Goal: Information Seeking & Learning: Learn about a topic

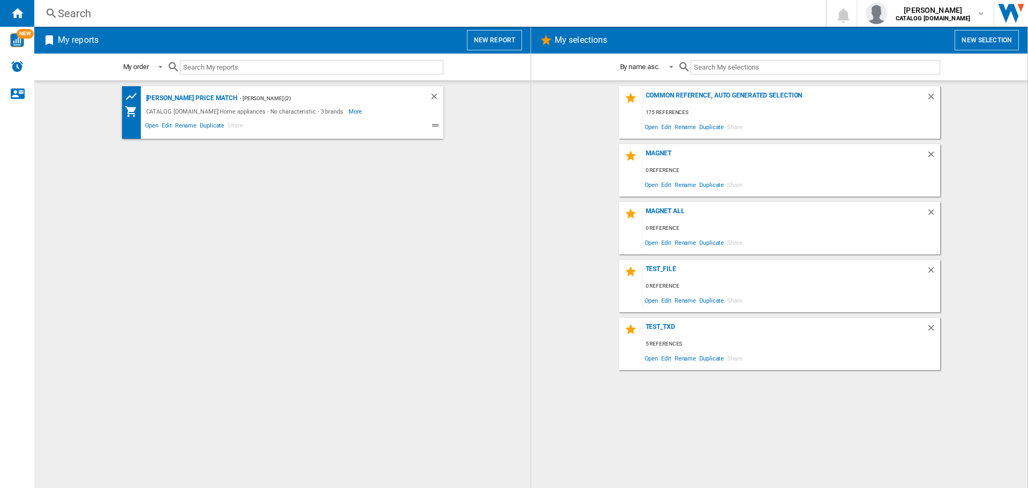
click at [96, 20] on div "Search" at bounding box center [428, 13] width 740 height 15
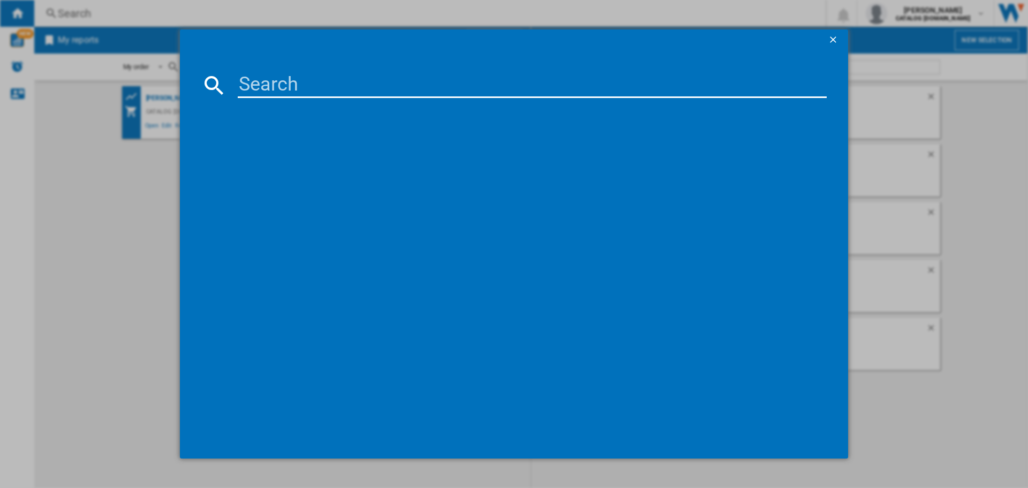
click at [255, 96] on input at bounding box center [532, 85] width 589 height 26
paste input "LWR7185M4B"
type input "LWR7185M4B"
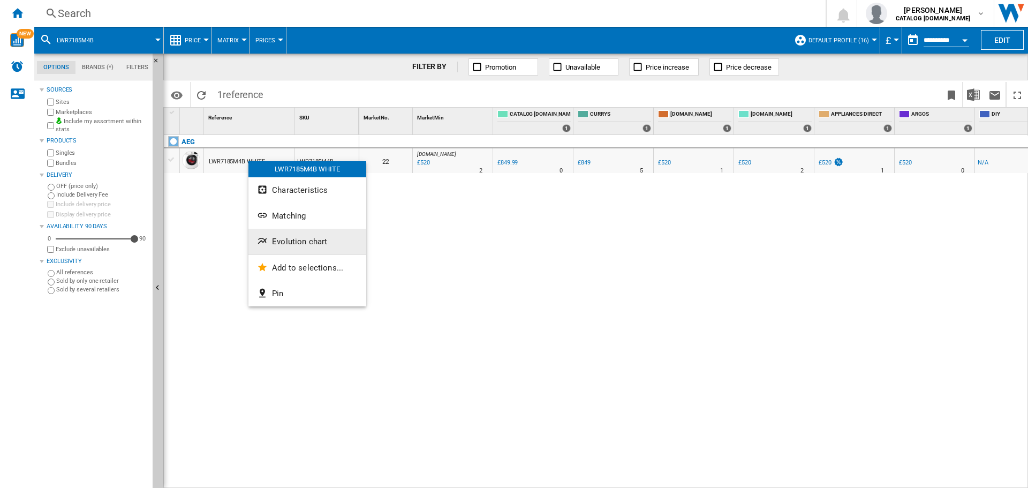
click at [322, 245] on span "Evolution chart" at bounding box center [299, 242] width 55 height 10
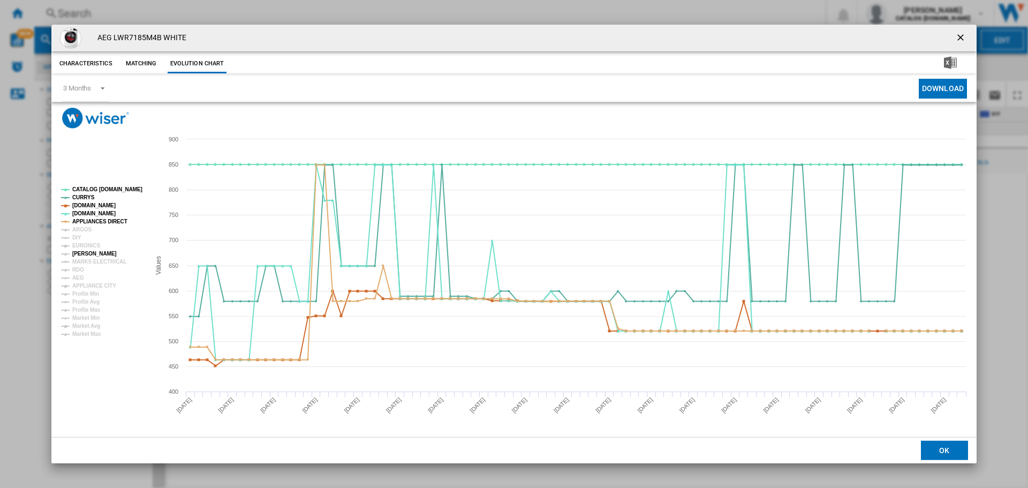
click at [83, 256] on tspan "[PERSON_NAME]" at bounding box center [94, 254] width 44 height 6
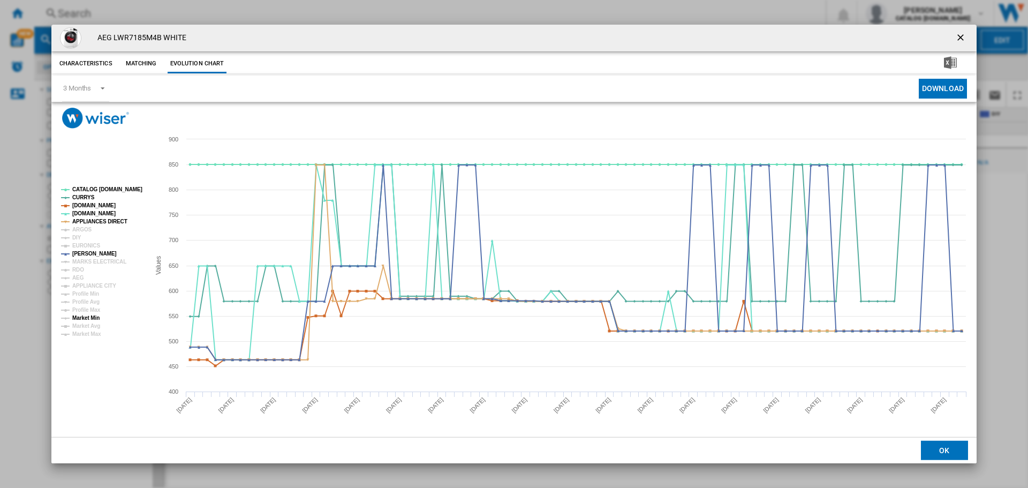
click at [99, 315] on tspan "Market Min" at bounding box center [85, 318] width 27 height 6
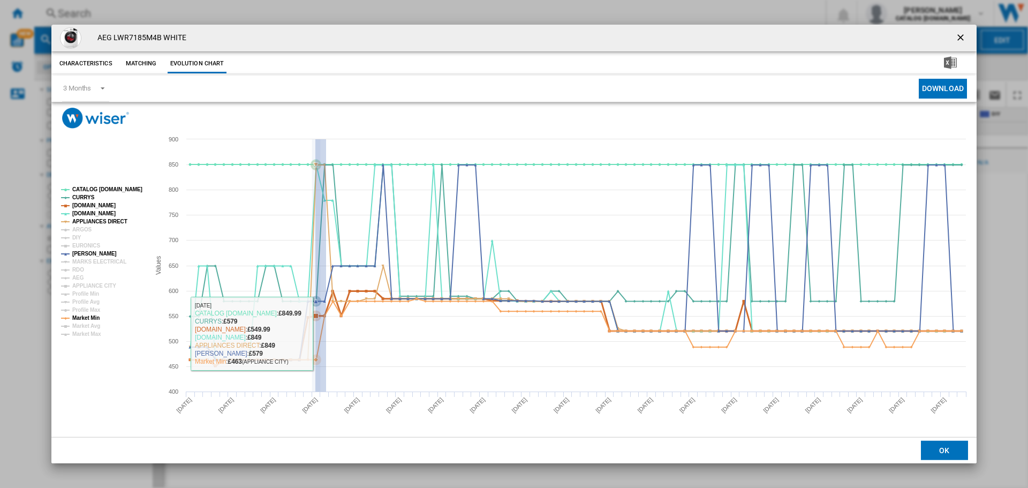
drag, startPoint x: 323, startPoint y: 333, endPoint x: 307, endPoint y: 339, distance: 16.6
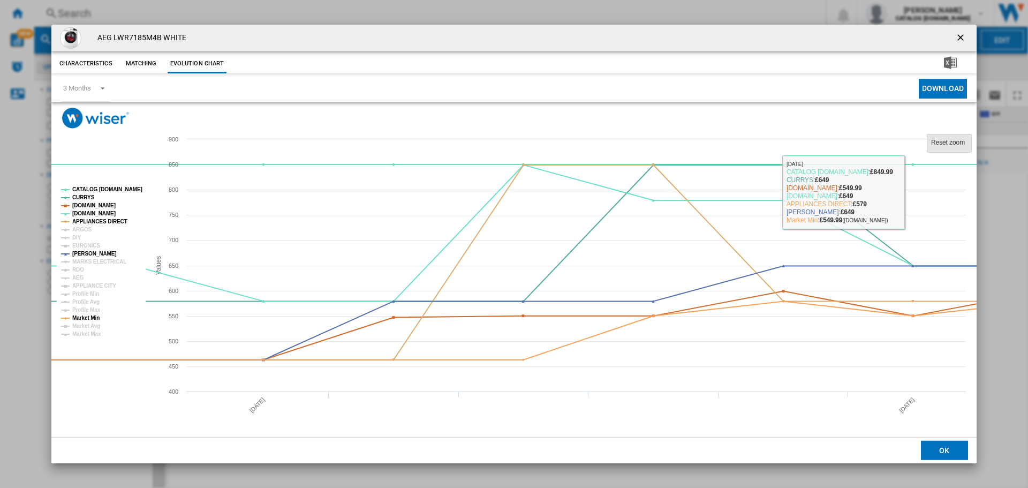
drag, startPoint x: 957, startPoint y: 141, endPoint x: 938, endPoint y: 156, distance: 23.6
click at [958, 140] on tspan "Reset zoom" at bounding box center [948, 142] width 34 height 7
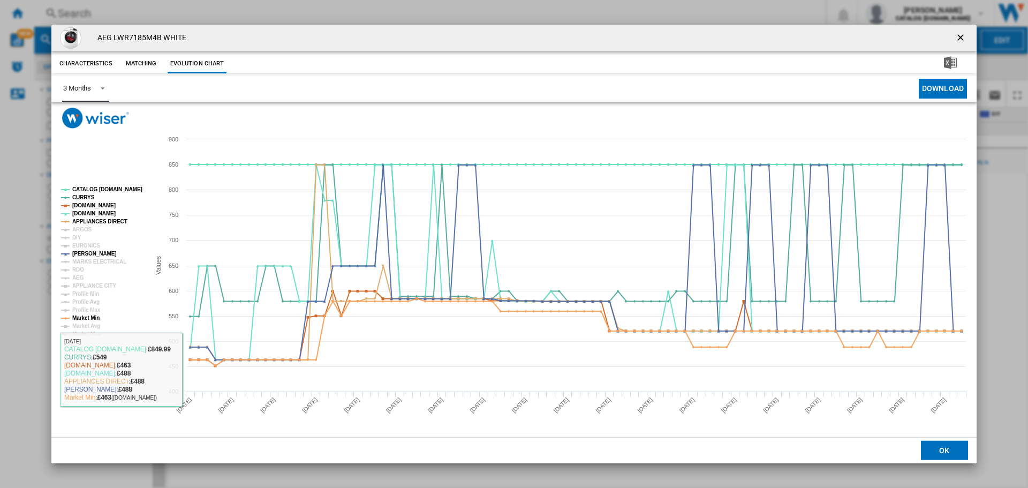
click at [95, 89] on span "Product popup" at bounding box center [99, 87] width 13 height 10
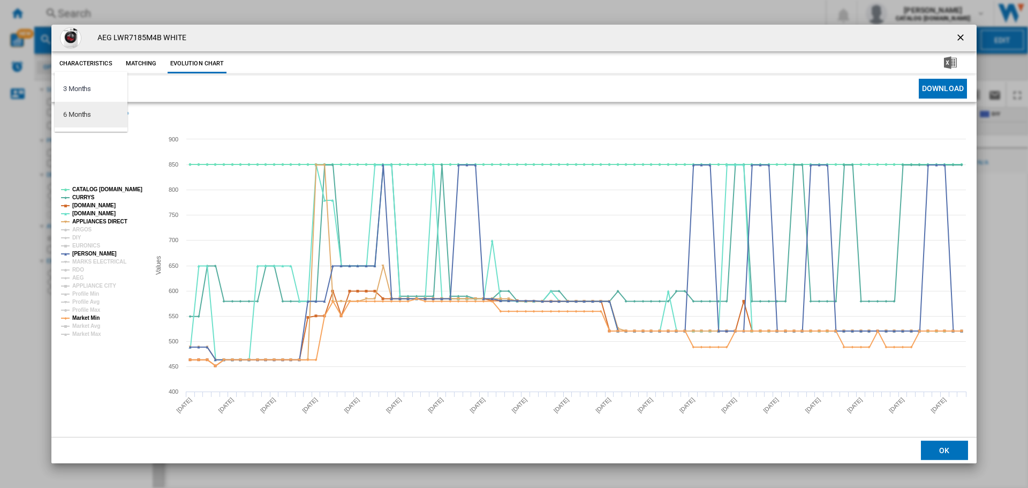
click at [92, 119] on md-option "6 Months" at bounding box center [91, 115] width 73 height 26
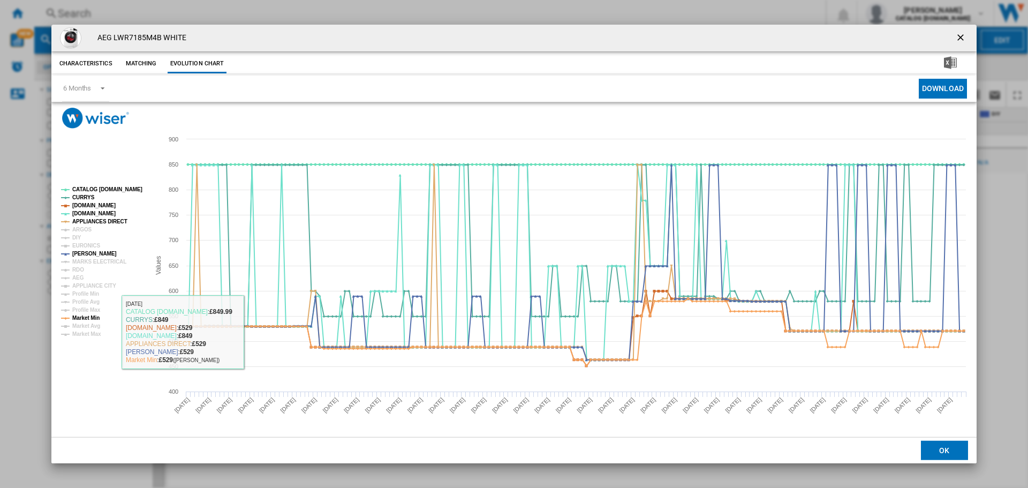
click at [47, 89] on div "AEG LWR7185M4B WHITE Characteristics Matching Evolution chart price £849.99 del…" at bounding box center [514, 244] width 1028 height 488
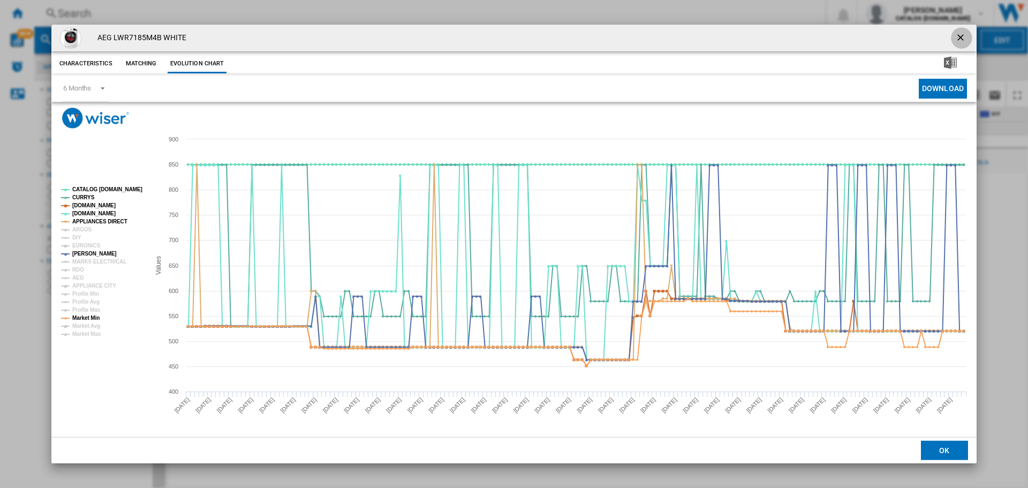
click at [955, 45] on button "Product popup" at bounding box center [961, 37] width 21 height 21
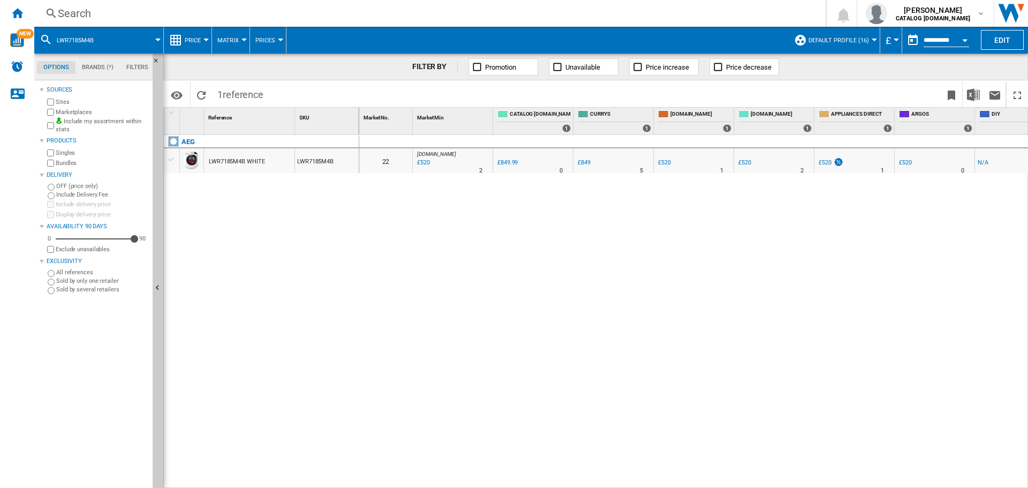
click at [151, 19] on div "Search" at bounding box center [428, 13] width 740 height 15
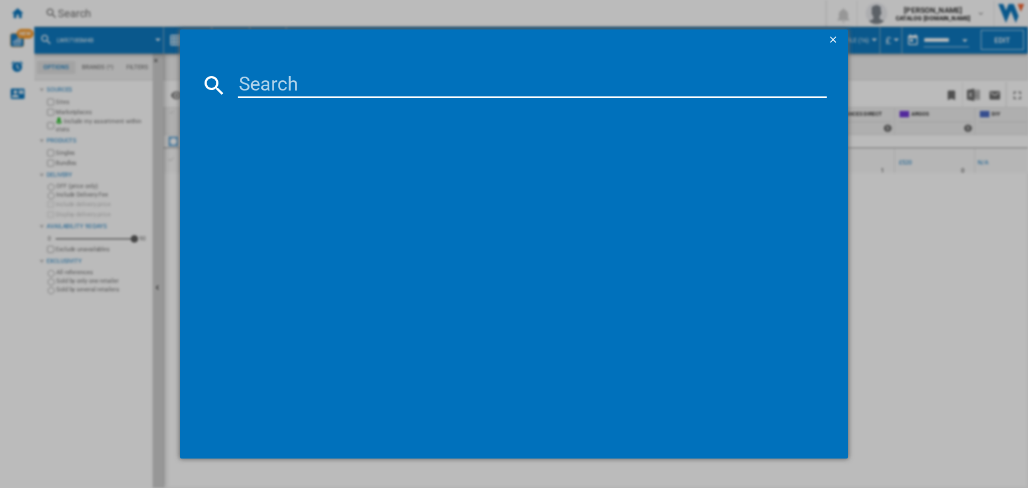
type input "LFR71864B"
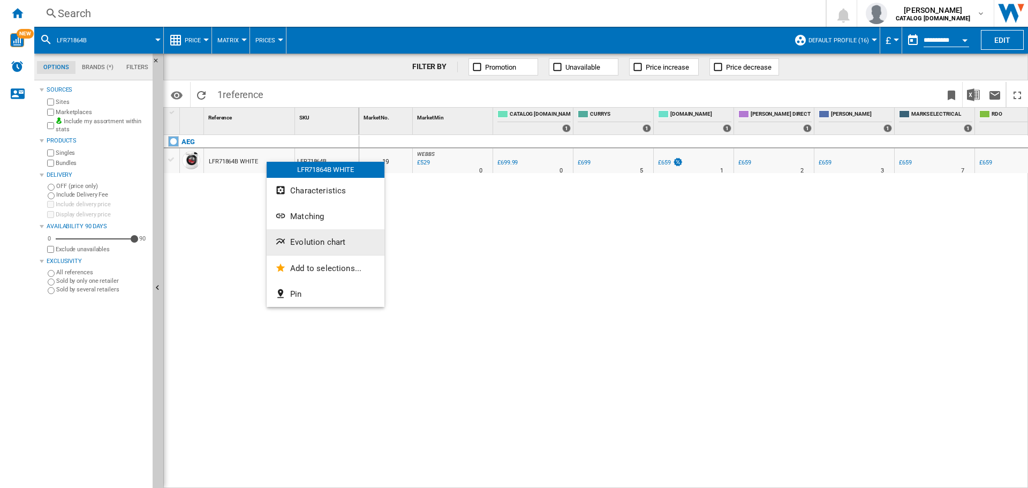
click at [330, 244] on span "Evolution chart" at bounding box center [317, 242] width 55 height 10
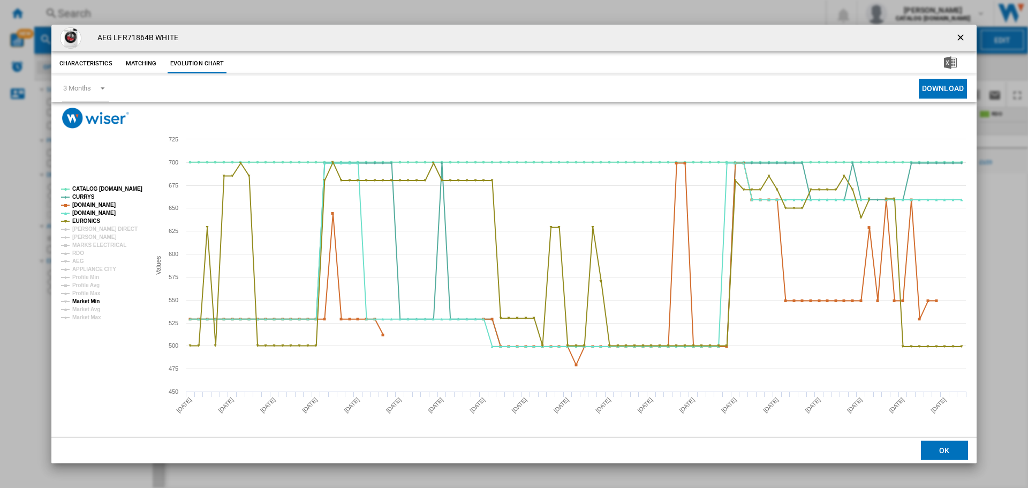
click at [96, 302] on tspan "Market Min" at bounding box center [85, 301] width 27 height 6
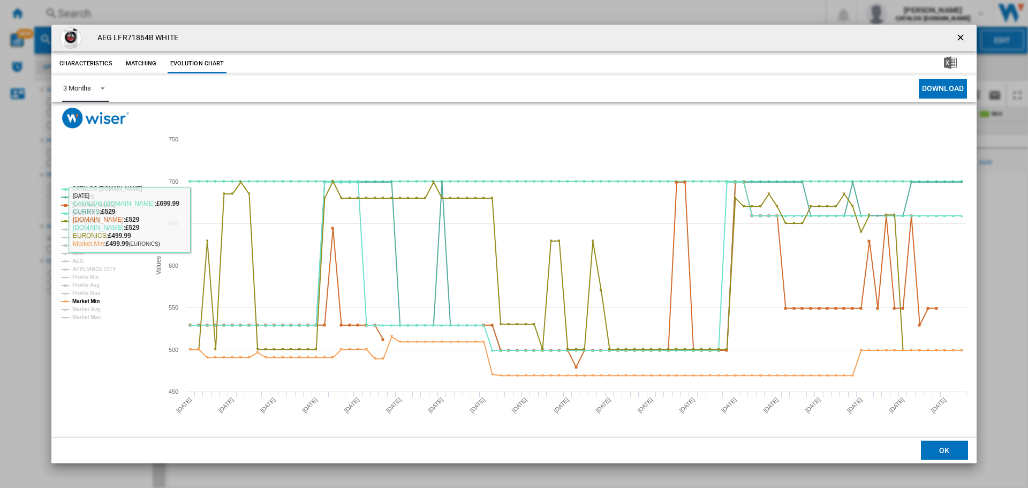
click at [97, 91] on span "Product popup" at bounding box center [99, 87] width 13 height 10
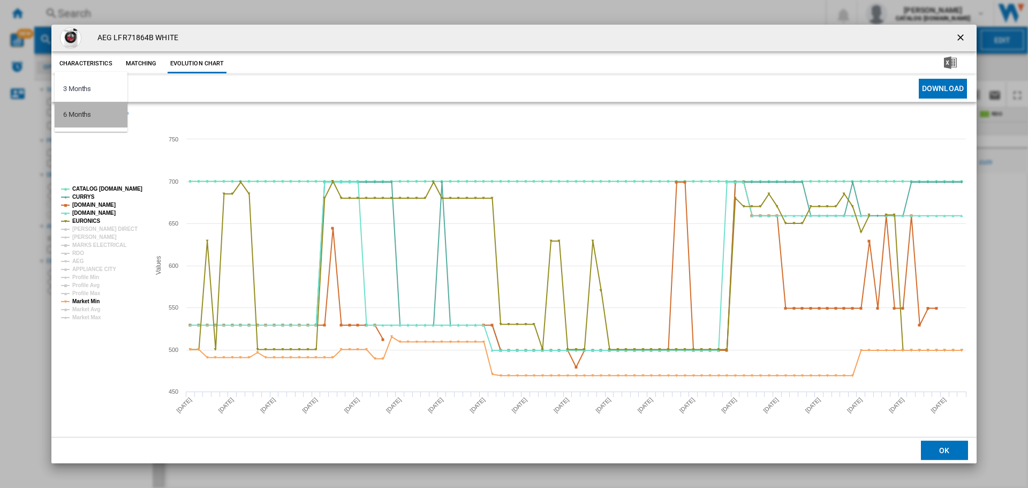
click at [92, 118] on md-option "6 Months" at bounding box center [91, 115] width 73 height 26
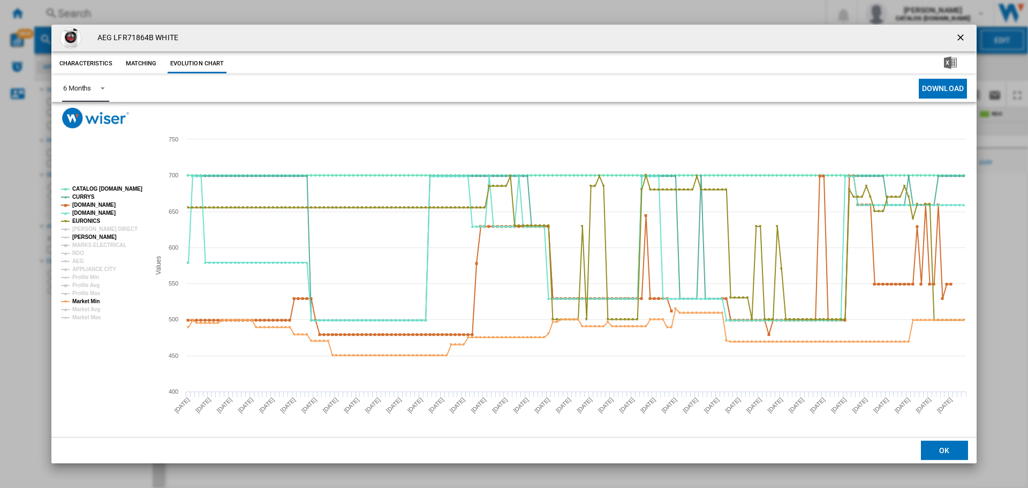
click at [89, 236] on tspan "[PERSON_NAME]" at bounding box center [94, 237] width 44 height 6
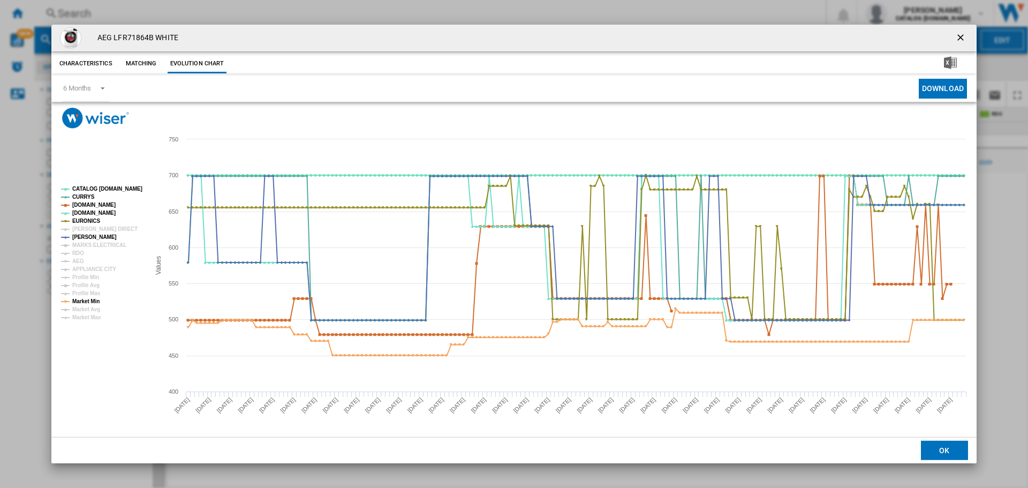
click at [972, 35] on button "Product popup" at bounding box center [961, 37] width 21 height 21
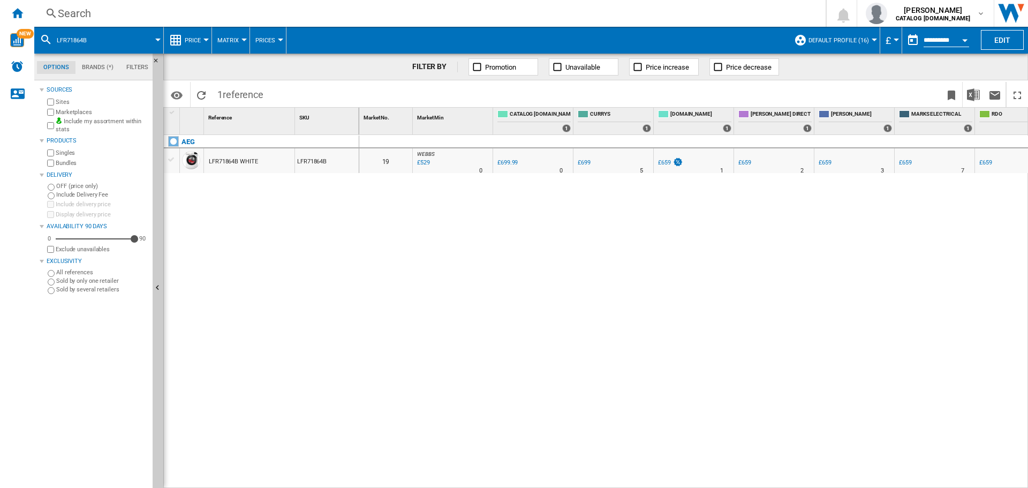
click at [498, 208] on div "0 19 WEBBS : WEBBS -24.4 % £529 % N/A 0 WEBBS : WEBBS 0.0 % £699.99 % N/A" at bounding box center [694, 312] width 670 height 354
click at [125, 14] on div "Search" at bounding box center [428, 13] width 740 height 15
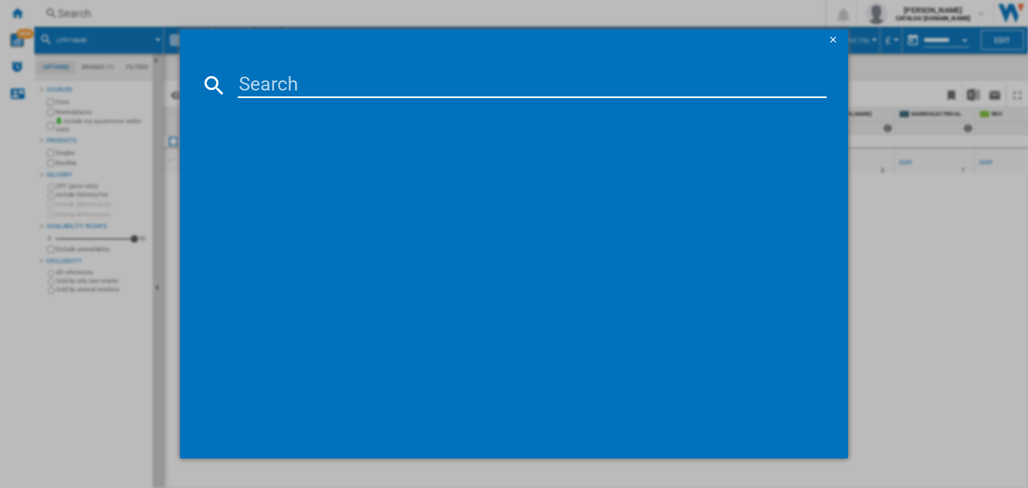
click at [311, 78] on input at bounding box center [532, 85] width 589 height 26
type input "IKX64301CB"
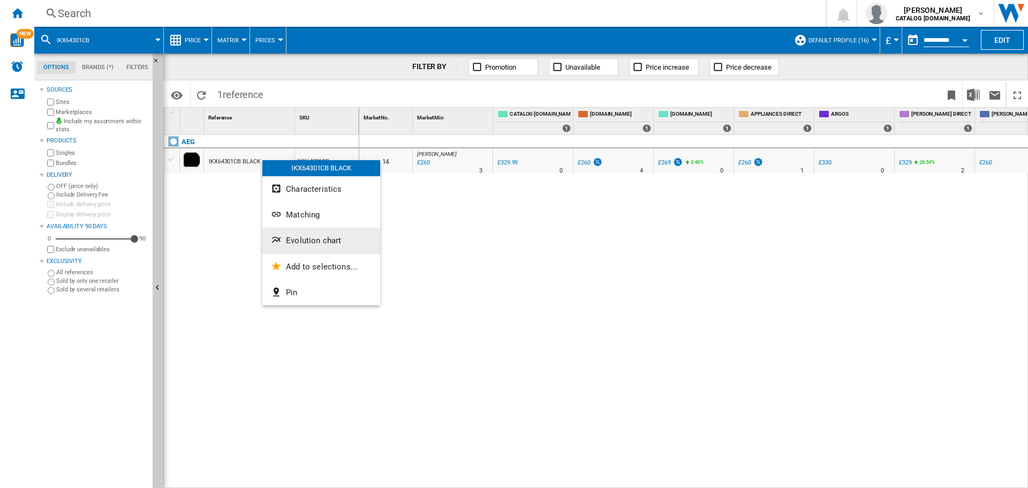
click at [318, 236] on span "Evolution chart" at bounding box center [313, 241] width 55 height 10
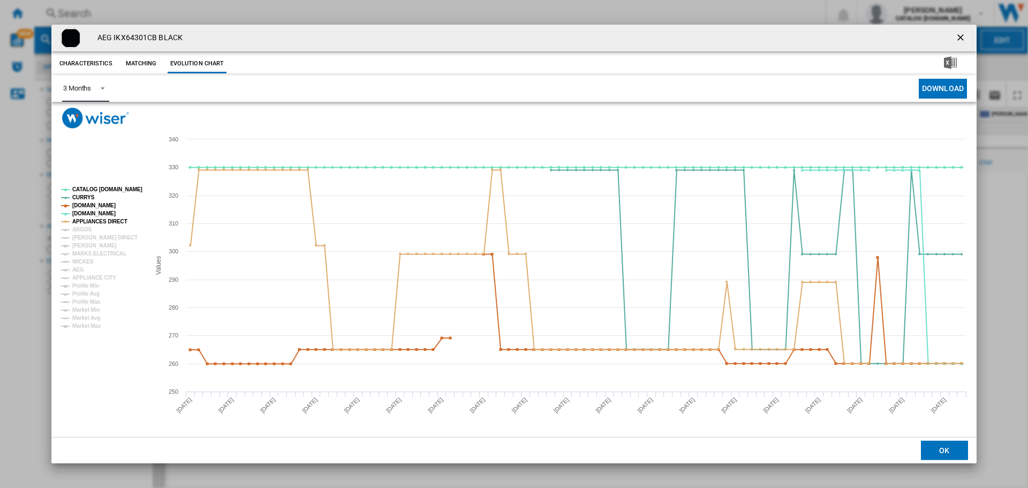
click at [100, 89] on span "Product popup" at bounding box center [99, 87] width 13 height 10
click at [91, 118] on div "6 Months" at bounding box center [77, 115] width 28 height 10
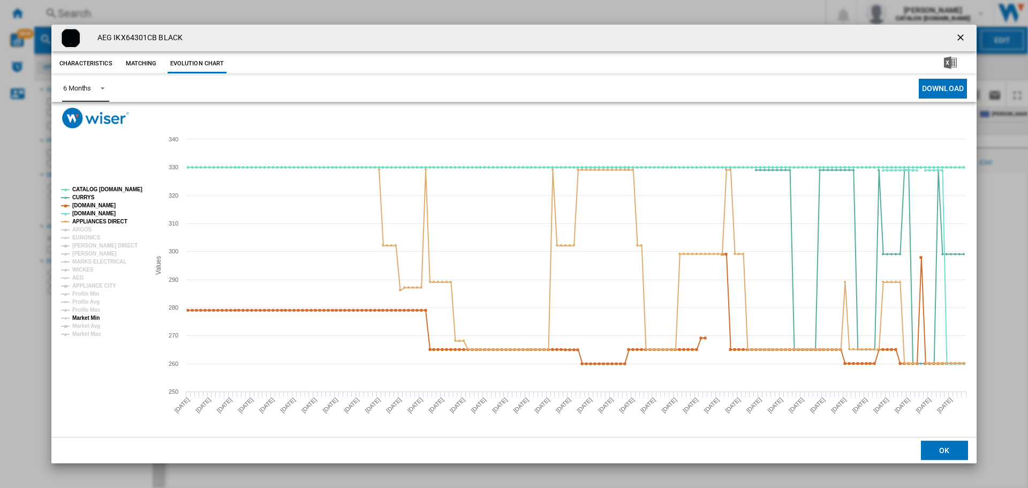
click at [90, 317] on tspan "Market Min" at bounding box center [85, 318] width 27 height 6
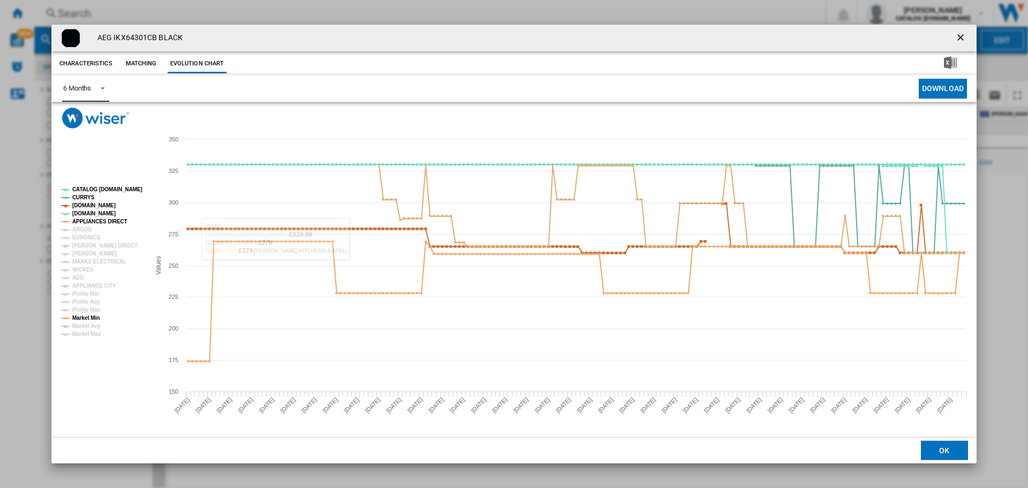
click at [93, 252] on tspan "[PERSON_NAME]" at bounding box center [94, 254] width 44 height 6
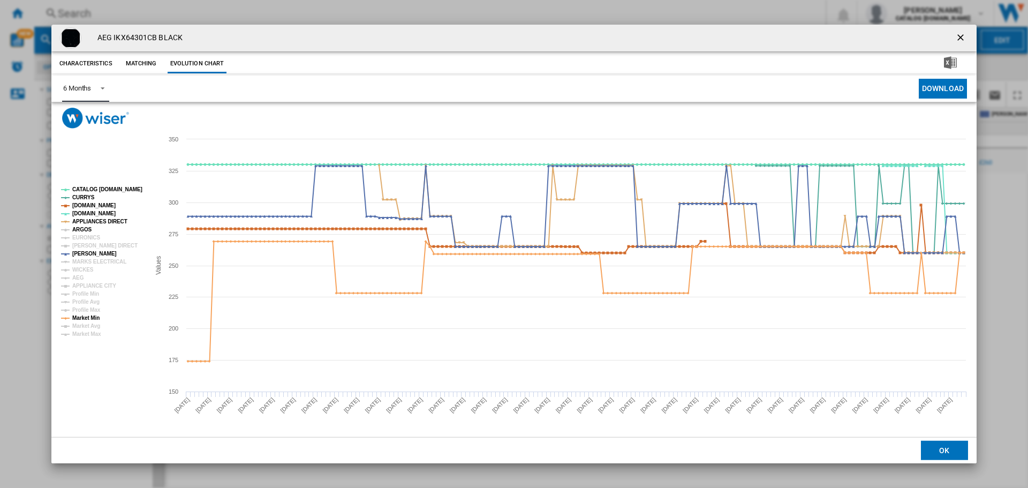
click at [87, 229] on tspan "ARGOS" at bounding box center [82, 230] width 20 height 6
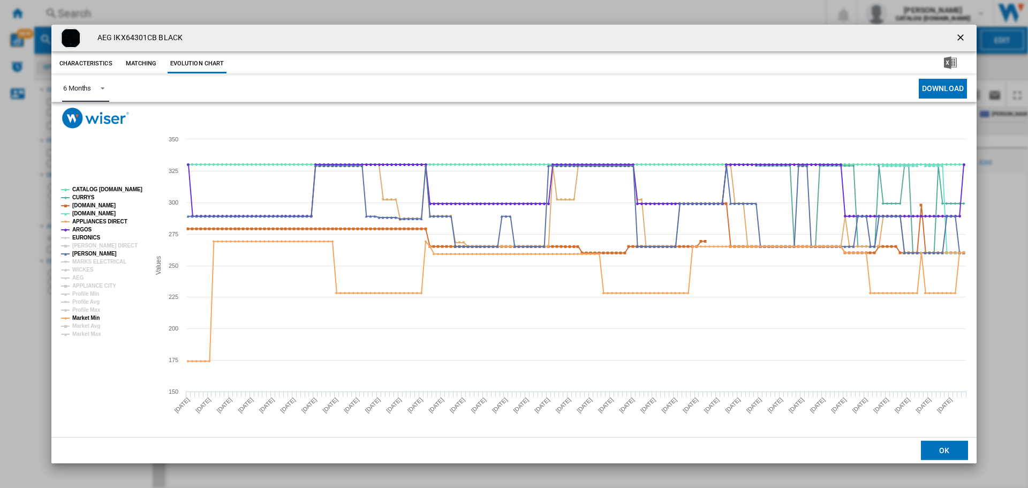
click at [91, 236] on tspan "EURONICS" at bounding box center [86, 238] width 28 height 6
click at [97, 247] on tspan "[PERSON_NAME] DIRECT" at bounding box center [104, 246] width 65 height 6
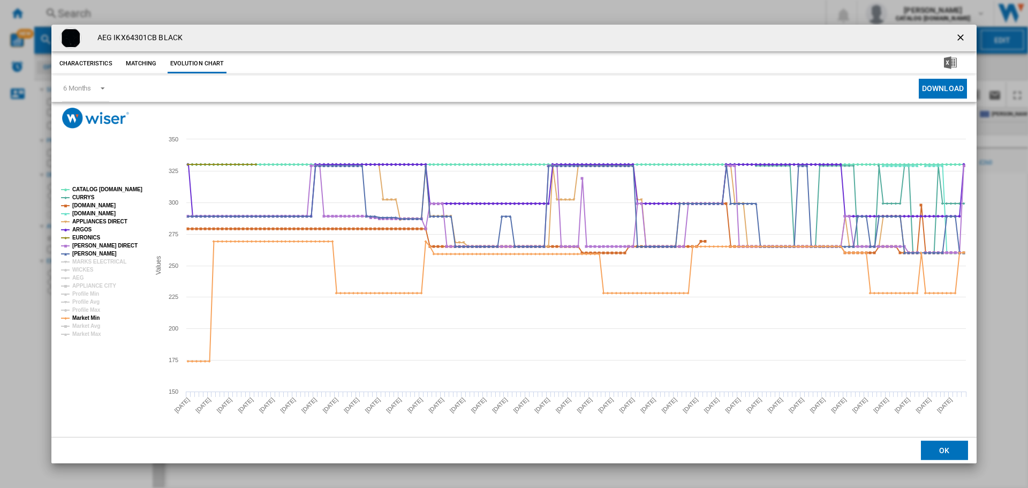
click at [734, 10] on div "AEG IKX64301CB BLACK Characteristics Matching Evolution chart price £329.99 del…" at bounding box center [514, 244] width 1028 height 488
click at [245, 17] on div "AEG IKX64301CB BLACK Characteristics Matching Evolution chart price £329.99 del…" at bounding box center [514, 244] width 1028 height 488
click at [248, 15] on div "AEG IKX64301CB BLACK Characteristics Matching Evolution chart price £329.99 del…" at bounding box center [514, 244] width 1028 height 488
click at [957, 41] on ng-md-icon "getI18NText('BUTTONS.CLOSE_DIALOG')" at bounding box center [962, 38] width 13 height 13
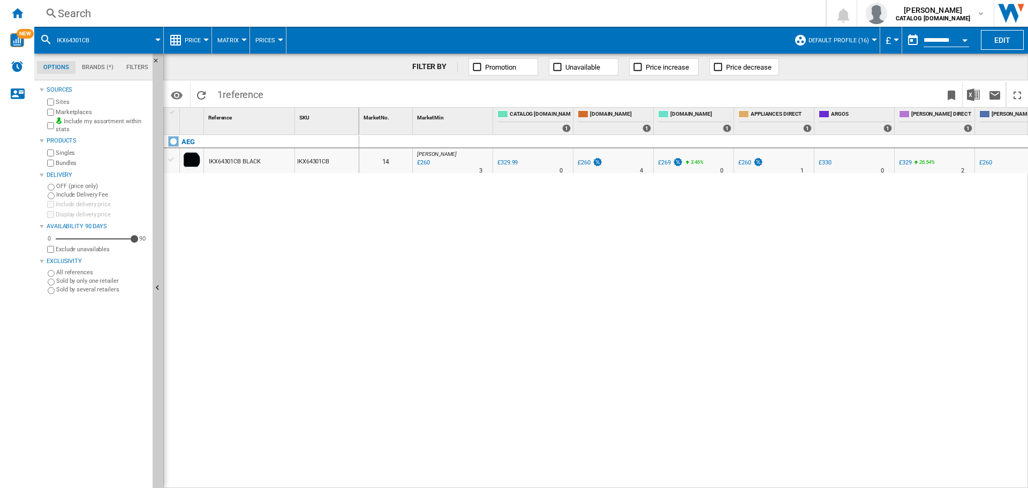
click at [104, 9] on div "Search" at bounding box center [428, 13] width 740 height 15
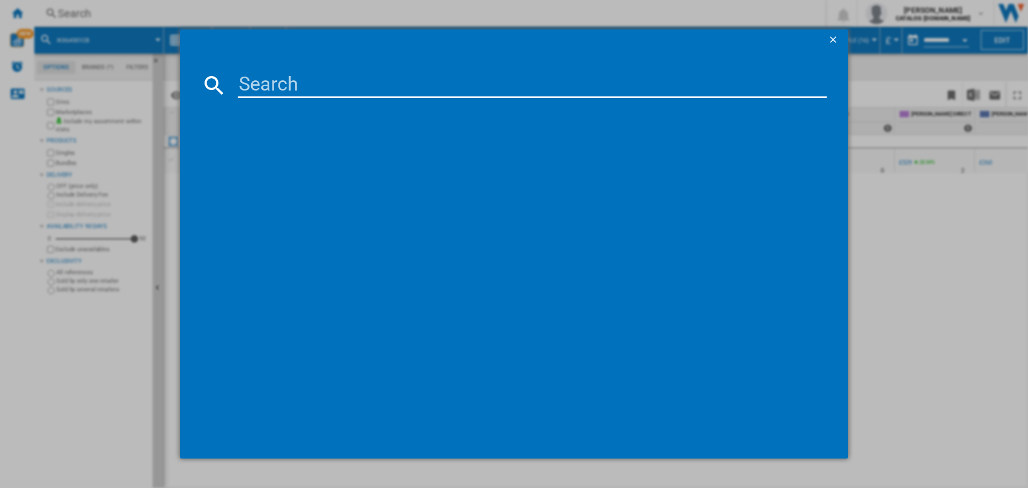
click at [102, 14] on div at bounding box center [514, 244] width 1028 height 488
click at [324, 95] on input at bounding box center [532, 85] width 589 height 26
paste input "BPX535061M"
type input "BPX535061M"
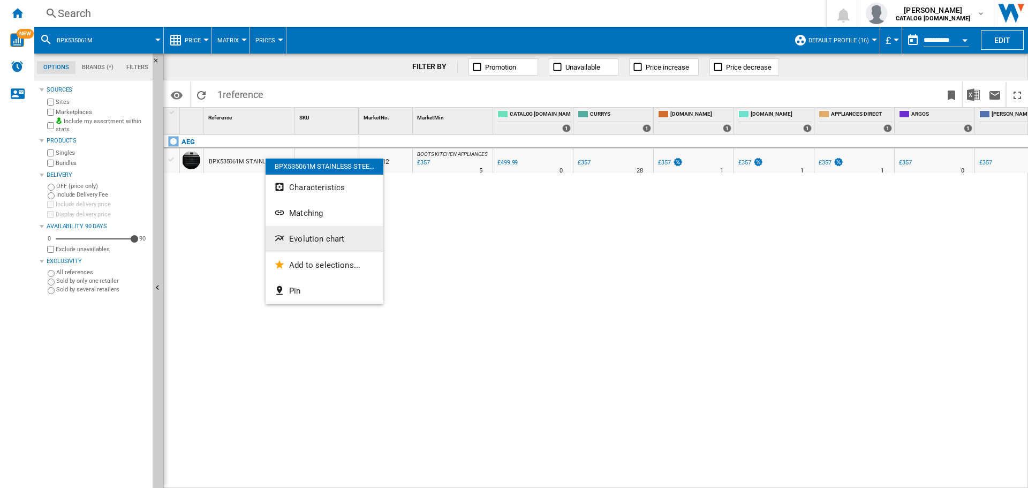
click at [306, 234] on span "Evolution chart" at bounding box center [316, 239] width 55 height 10
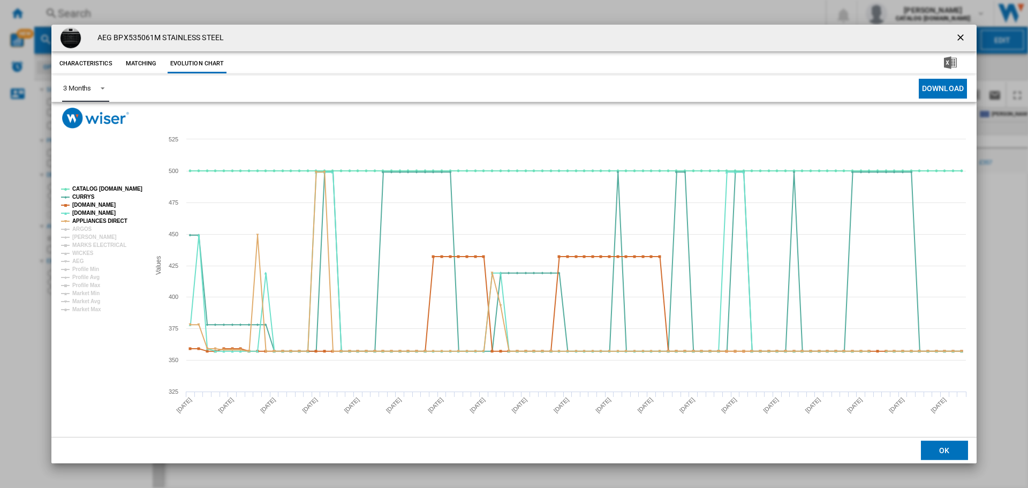
click at [87, 76] on md-select-value "3 Months" at bounding box center [85, 89] width 47 height 26
click at [92, 111] on md-option "6 Months" at bounding box center [91, 115] width 73 height 26
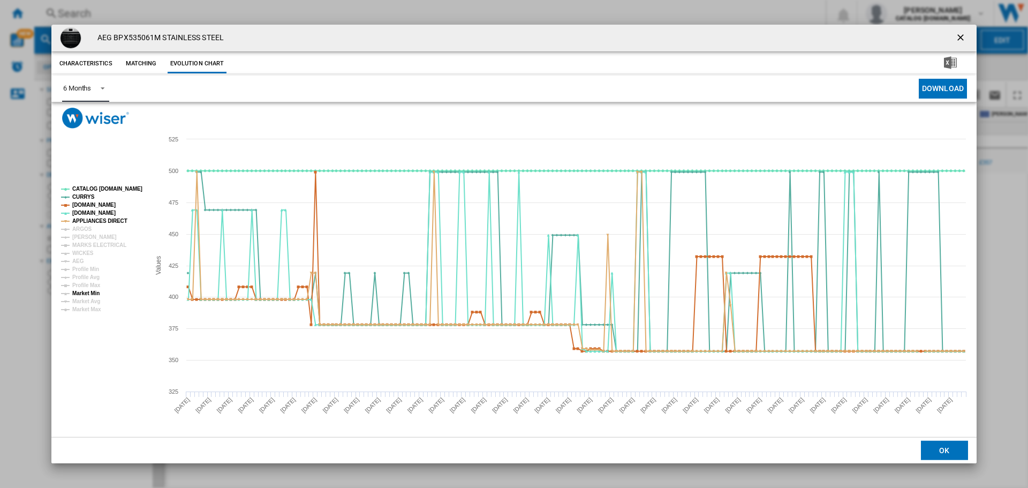
click at [85, 292] on tspan "Market Min" at bounding box center [85, 293] width 27 height 6
click at [89, 236] on tspan "[PERSON_NAME]" at bounding box center [94, 237] width 44 height 6
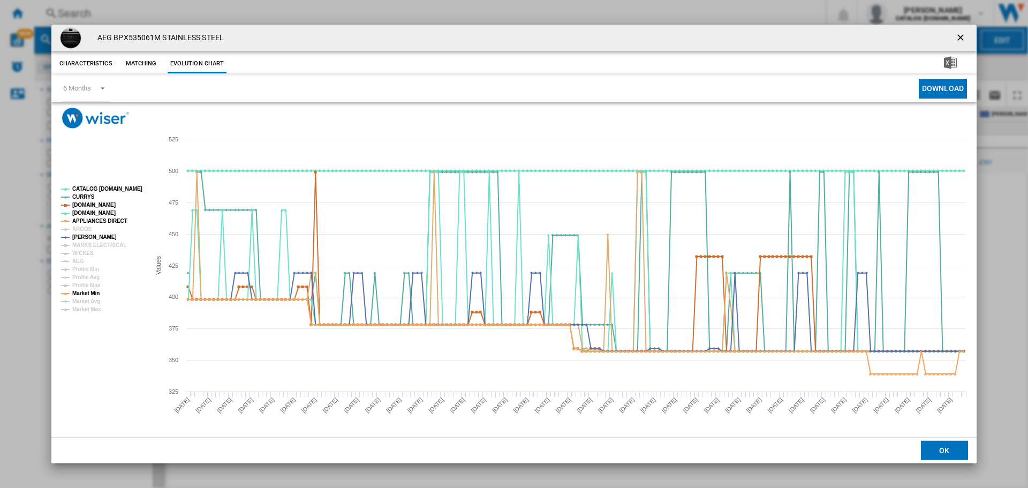
click at [961, 44] on ng-md-icon "getI18NText('BUTTONS.CLOSE_DIALOG')" at bounding box center [962, 38] width 13 height 13
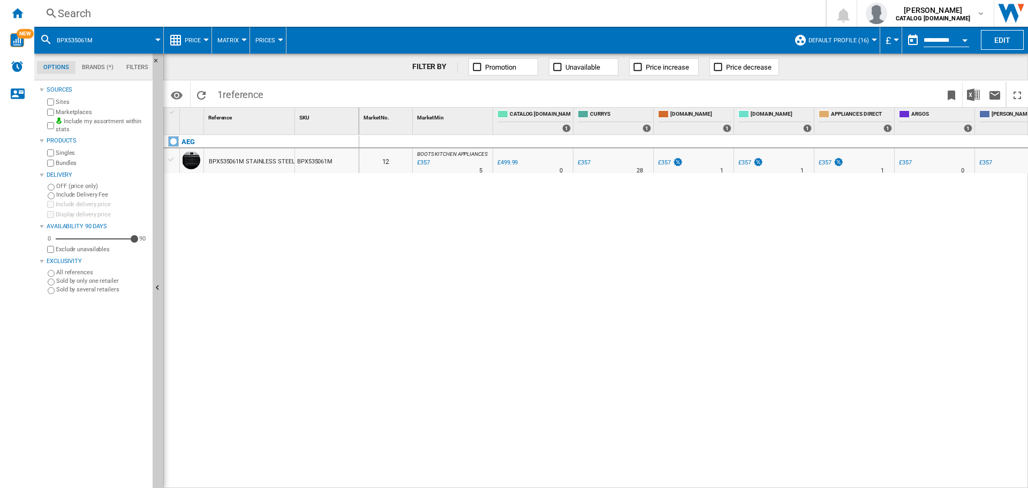
click at [137, 15] on div "Search" at bounding box center [428, 13] width 740 height 15
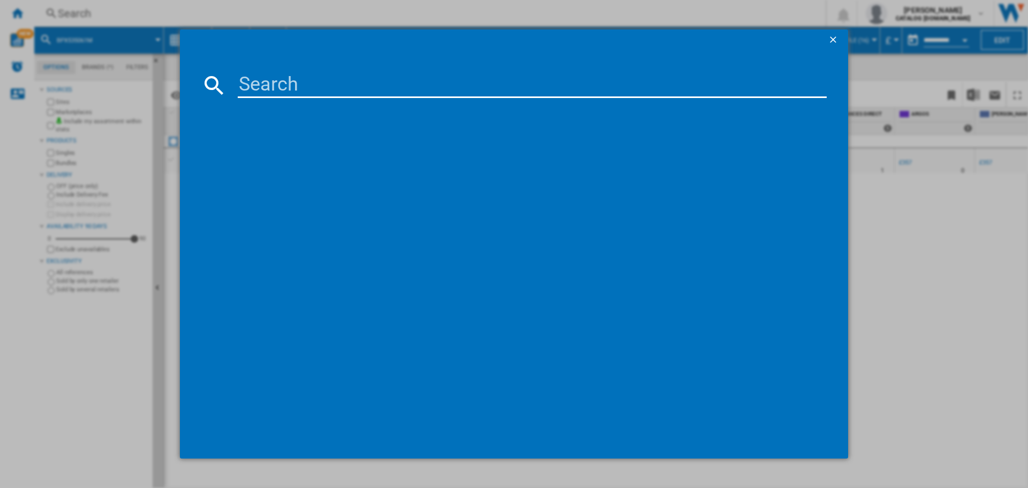
click at [271, 83] on input at bounding box center [532, 85] width 589 height 26
type input "FSS64907Z"
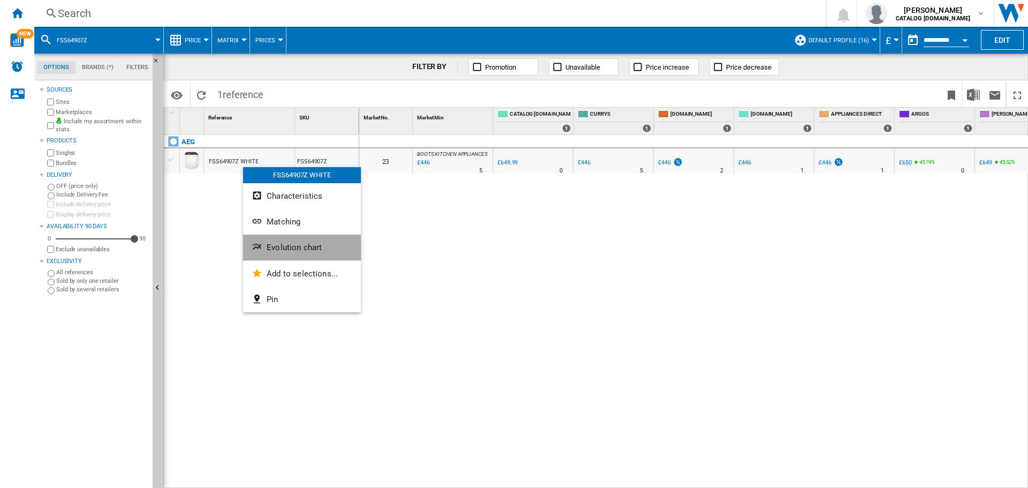
click at [287, 242] on button "Evolution chart" at bounding box center [302, 248] width 118 height 26
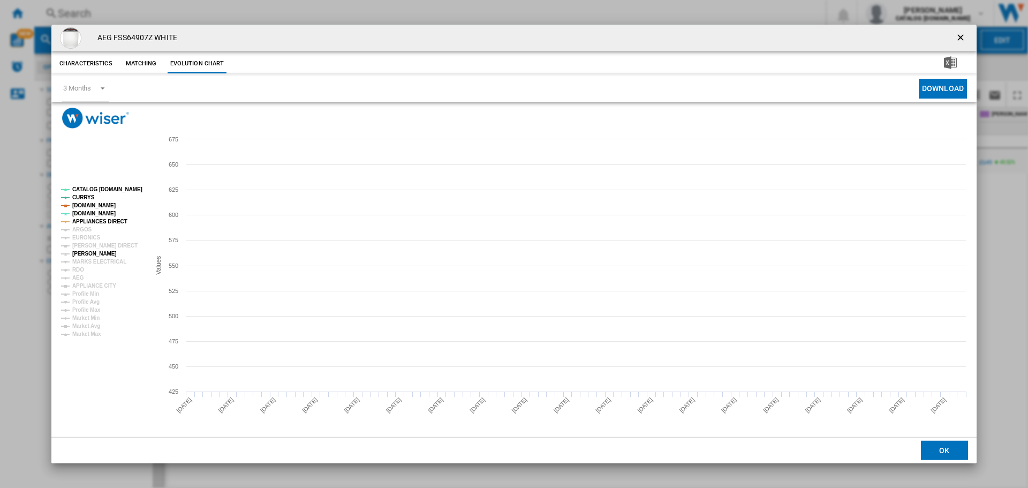
click at [94, 256] on tspan "[PERSON_NAME]" at bounding box center [94, 254] width 44 height 6
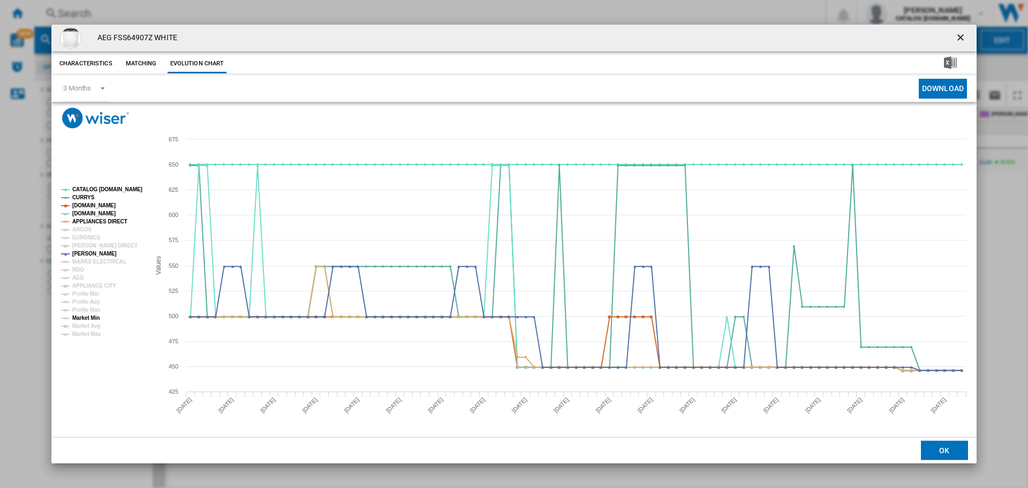
click at [94, 317] on tspan "Market Min" at bounding box center [85, 318] width 27 height 6
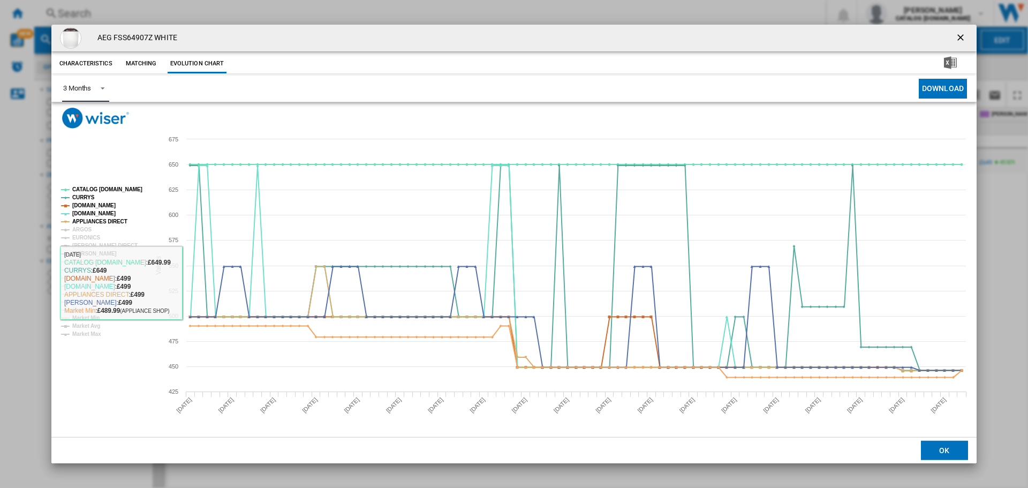
click at [86, 89] on div "3 Months" at bounding box center [77, 88] width 28 height 8
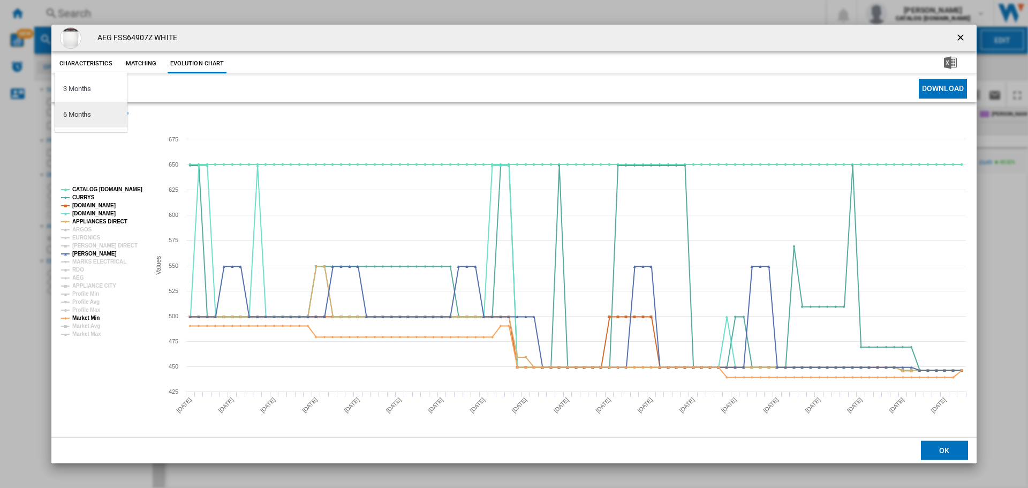
click at [95, 117] on md-option "6 Months" at bounding box center [91, 115] width 73 height 26
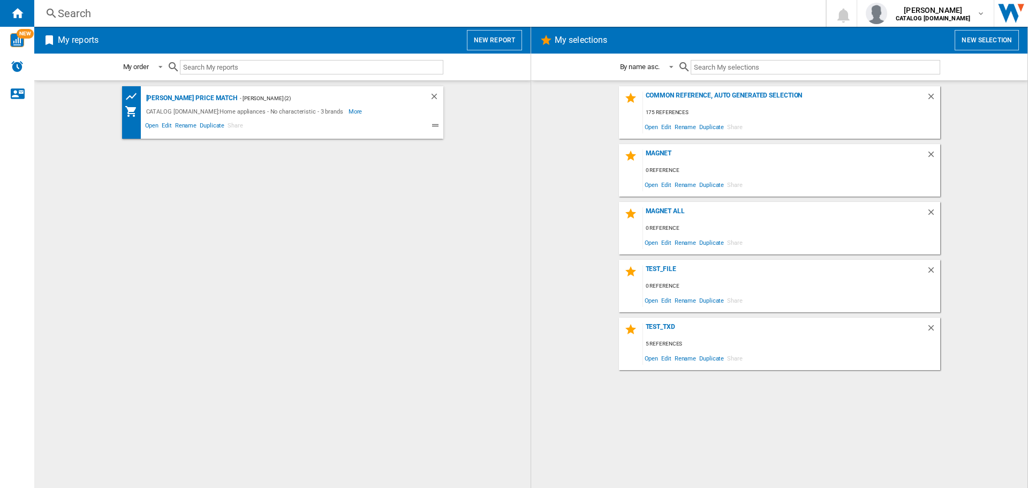
click at [67, 21] on div "Search Search 0 adam priston CATALOG ELECTROLUX.UK CATALOG ELECTROLUX.UK My set…" at bounding box center [531, 13] width 994 height 27
click at [75, 16] on div "Search" at bounding box center [428, 13] width 740 height 15
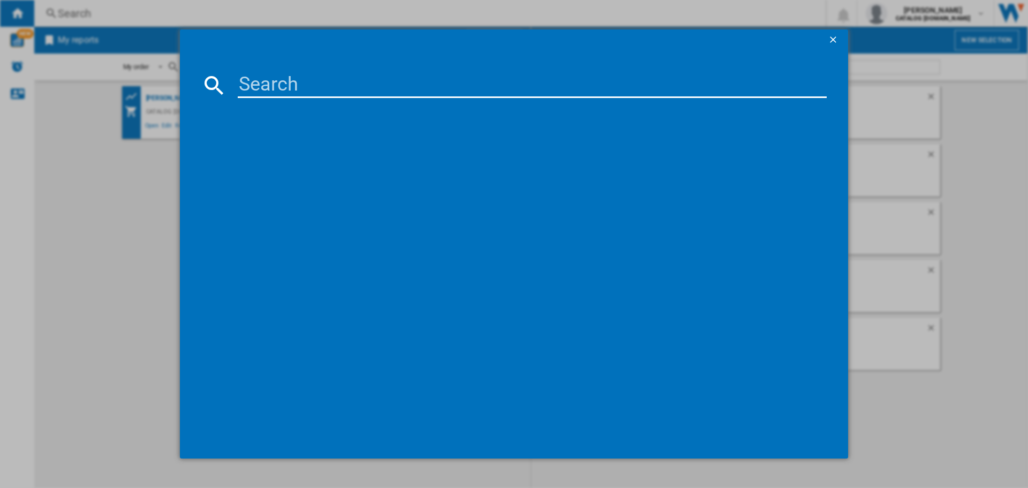
click at [375, 77] on input at bounding box center [532, 85] width 589 height 26
paste input "TO64IA00FB"
type input "TO64IA00FB"
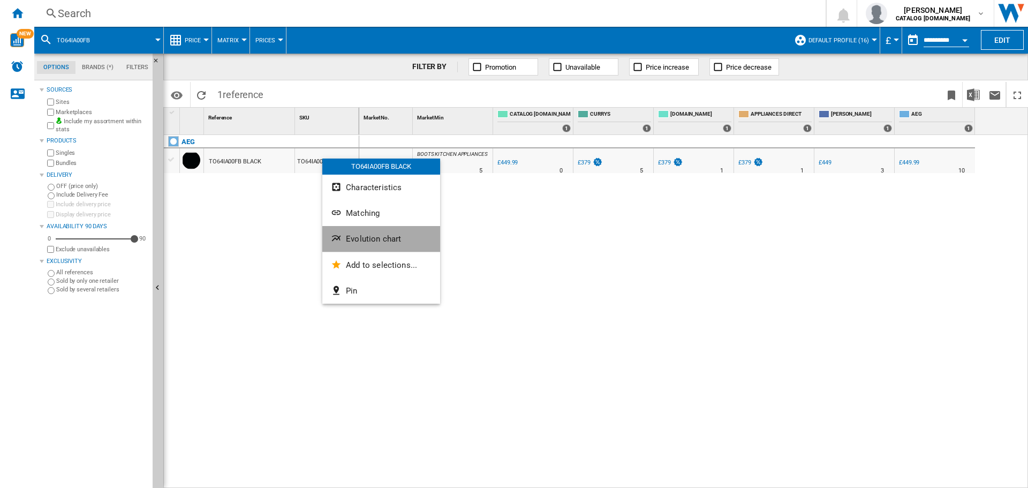
click at [386, 235] on span "Evolution chart" at bounding box center [373, 239] width 55 height 10
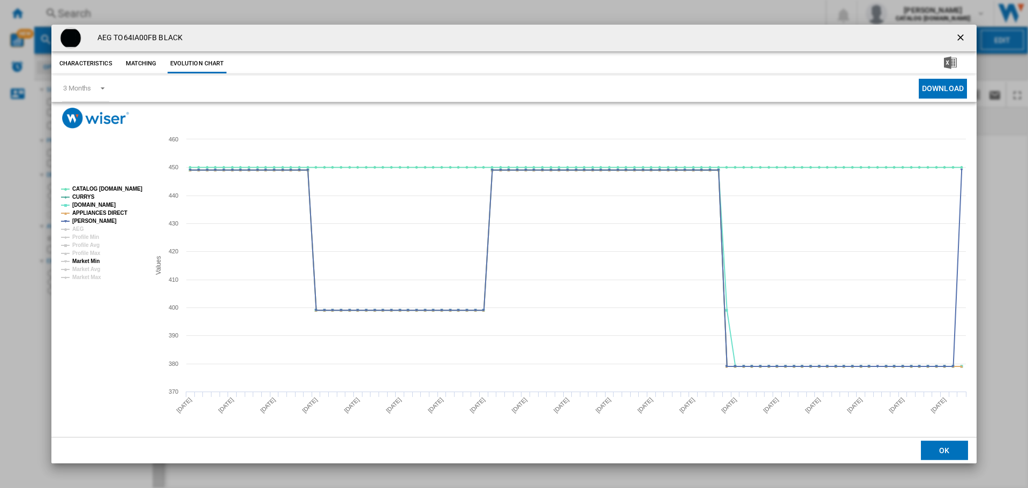
click at [96, 261] on tspan "Market Min" at bounding box center [85, 261] width 27 height 6
